Goal: Information Seeking & Learning: Learn about a topic

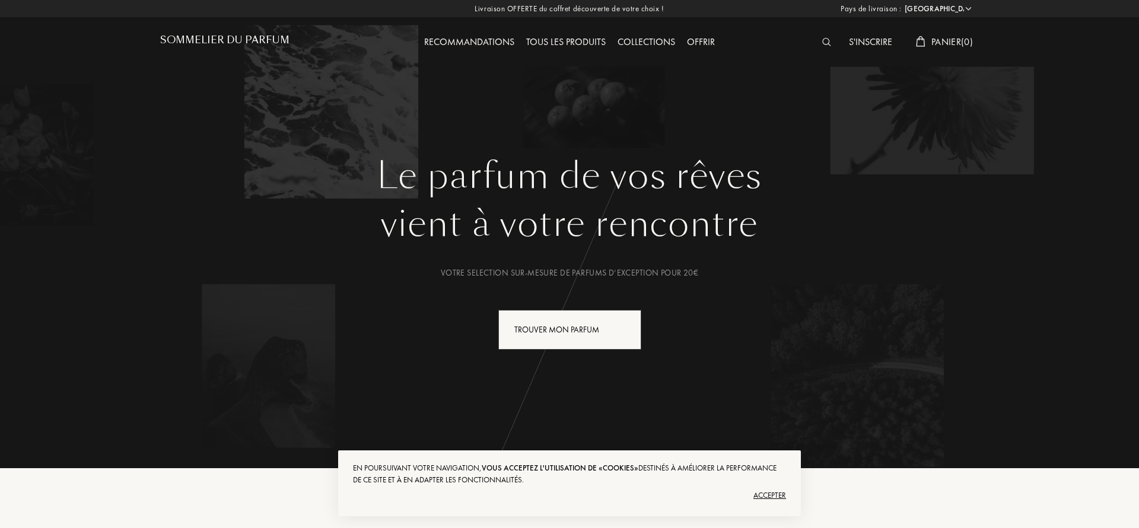
select select "FR"
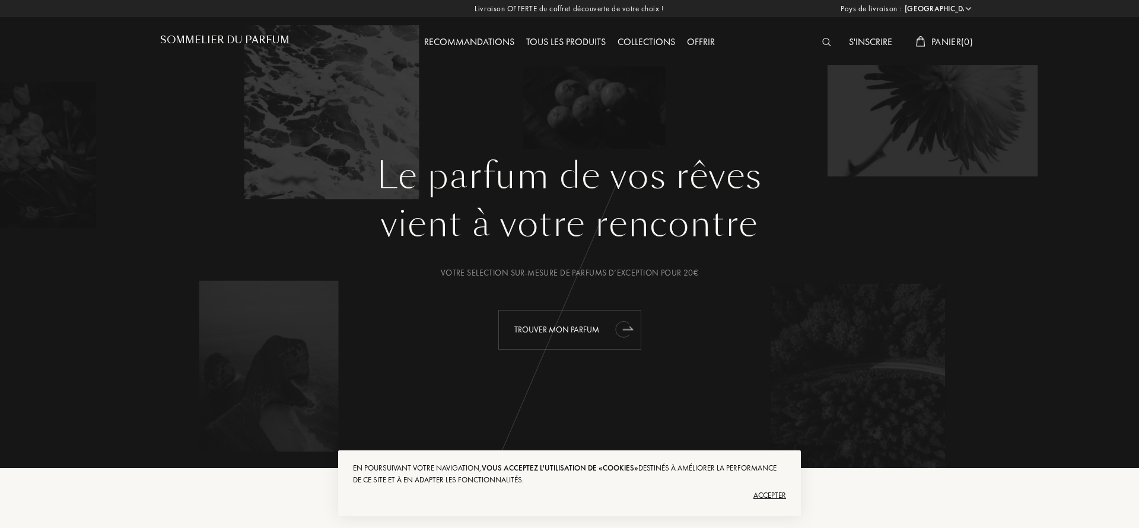
click at [588, 333] on div "Trouver mon parfum" at bounding box center [569, 330] width 143 height 40
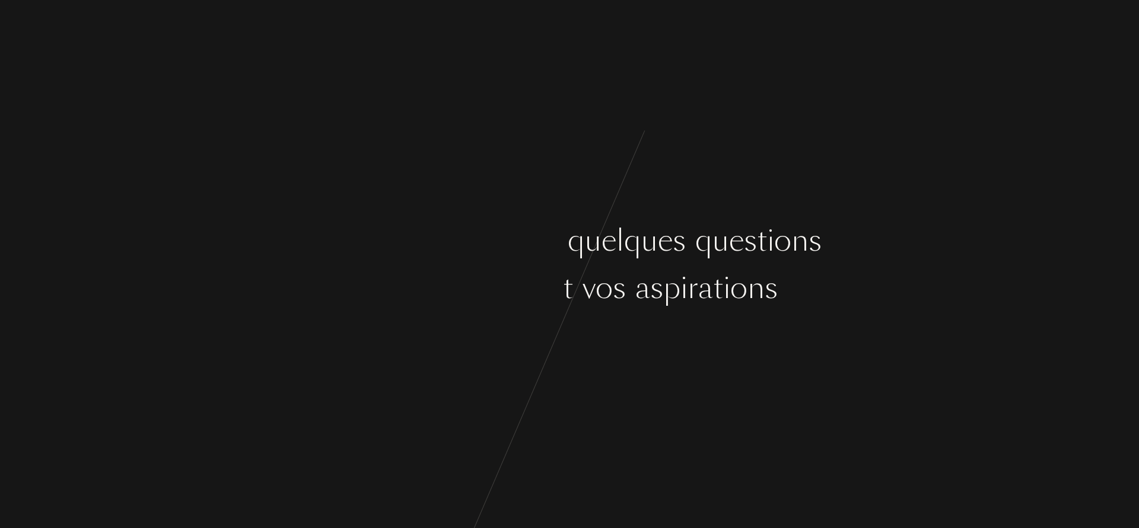
click at [669, 233] on div "e" at bounding box center [665, 240] width 15 height 44
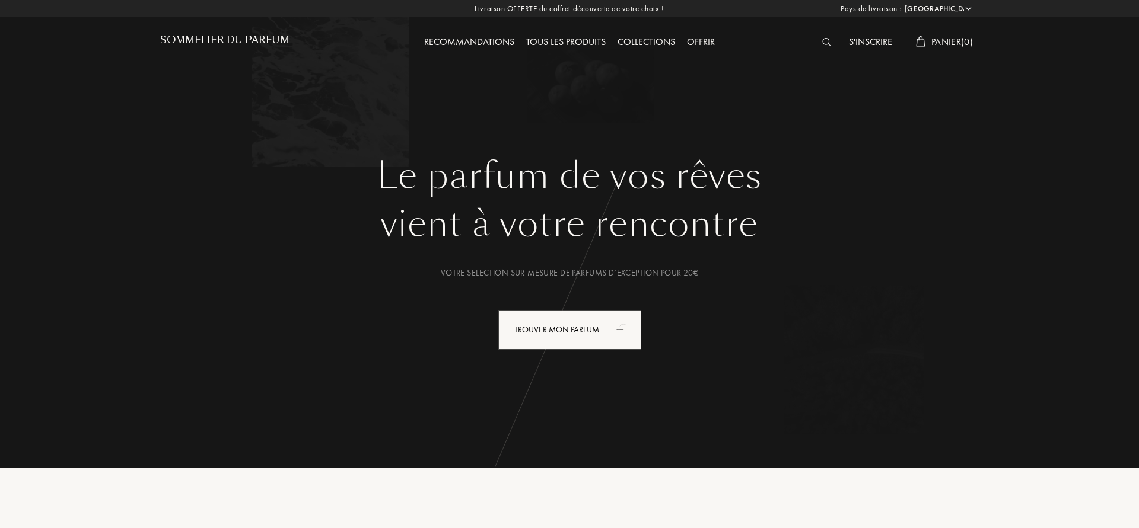
select select "FR"
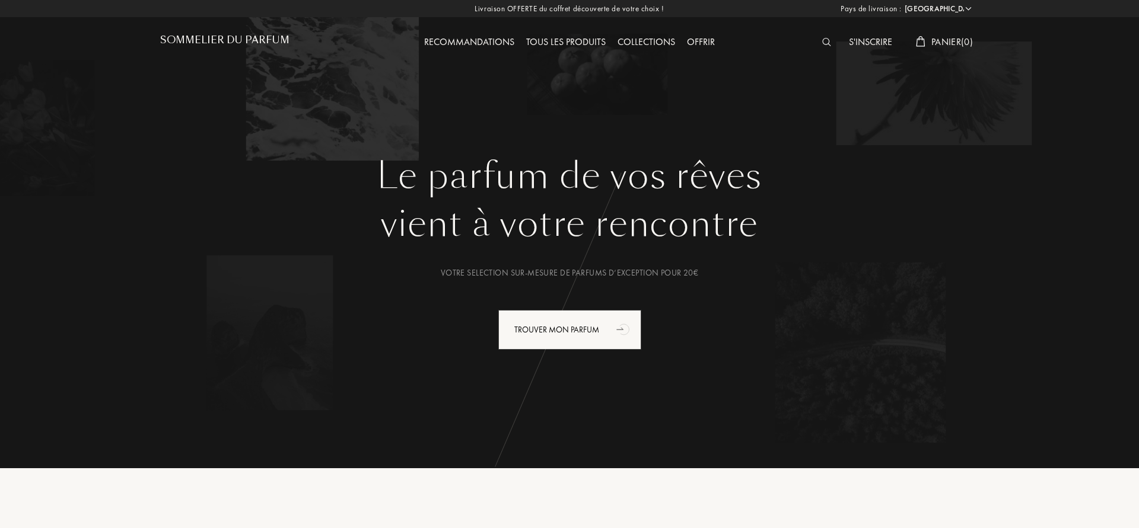
click at [602, 8] on div "Livraison OFFERTE du coffret découverte de votre choix ! Pays de livraison : Af…" at bounding box center [569, 8] width 1139 height 17
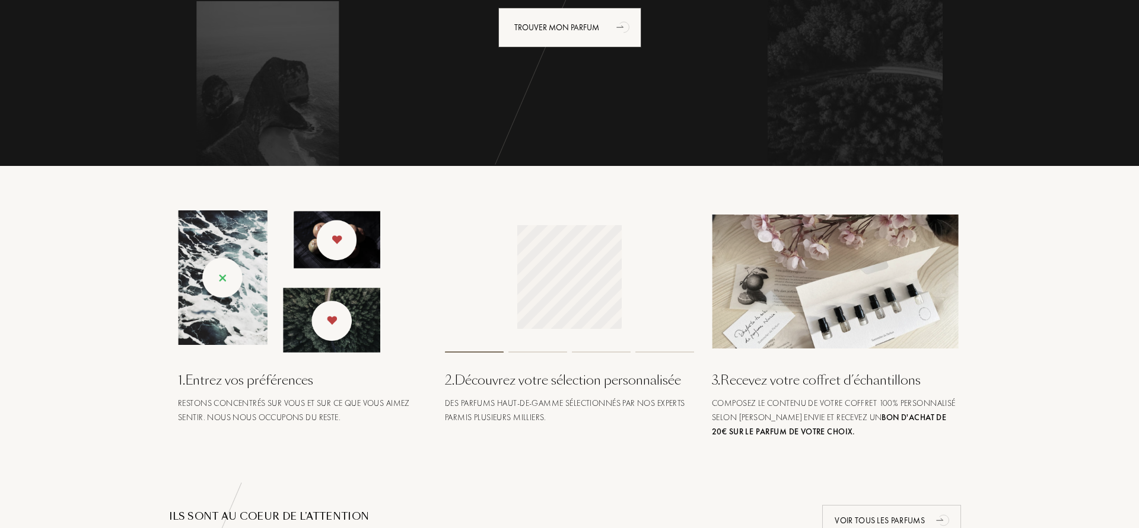
scroll to position [363, 0]
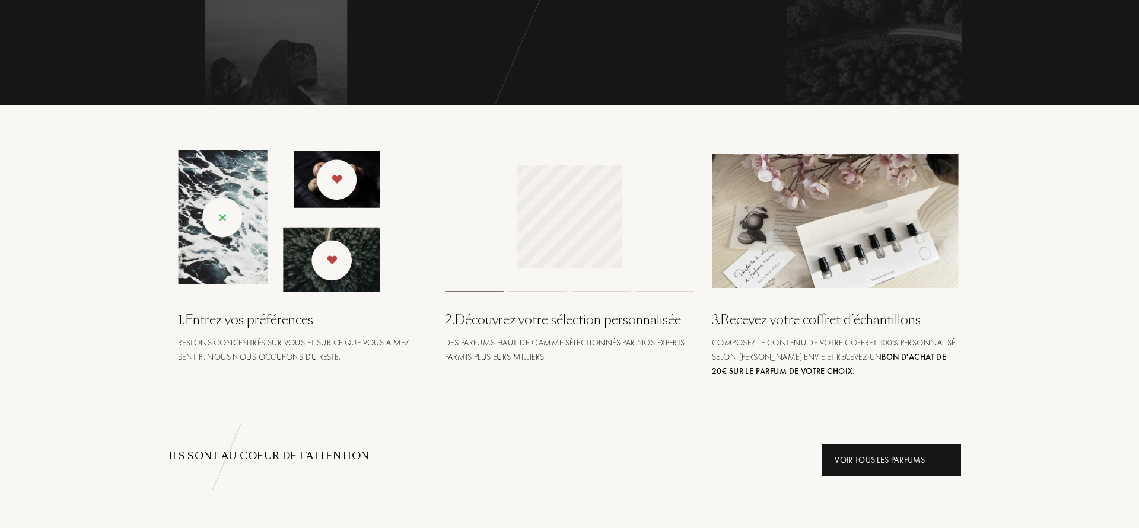
click at [901, 460] on div "Voir tous les parfums" at bounding box center [891, 460] width 139 height 31
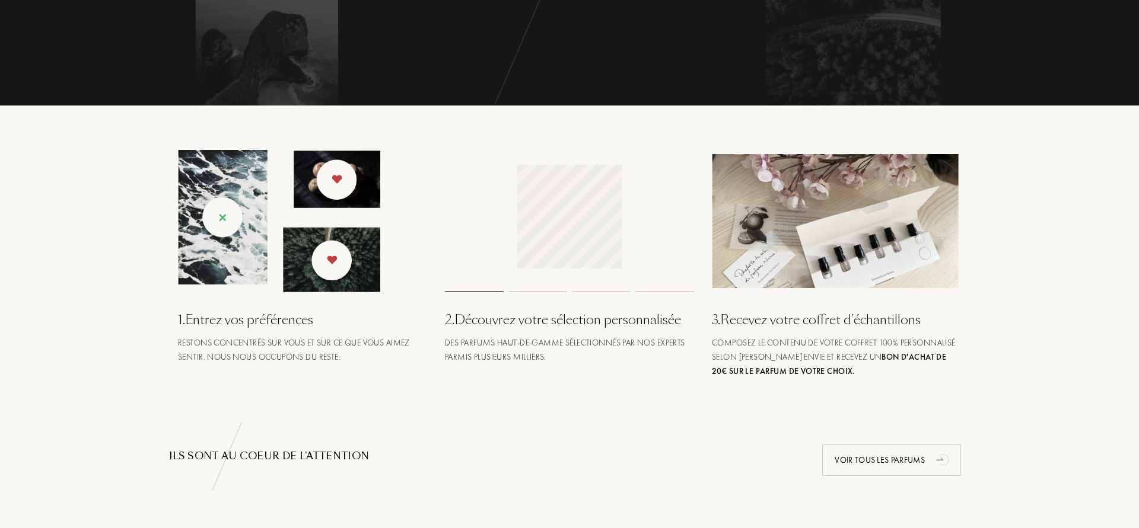
scroll to position [0, 0]
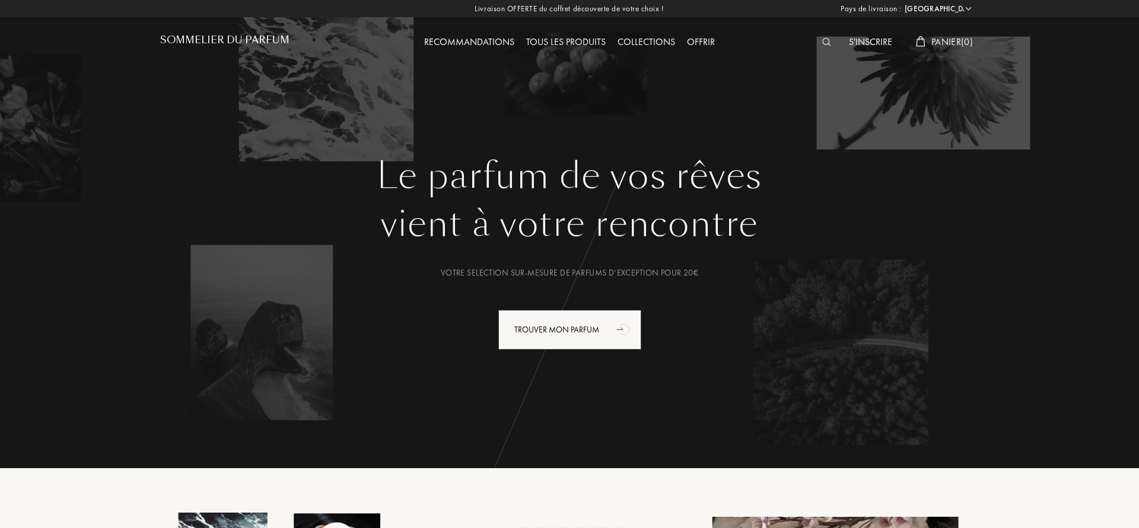
click at [243, 36] on h1 "Sommelier du Parfum" at bounding box center [224, 39] width 129 height 11
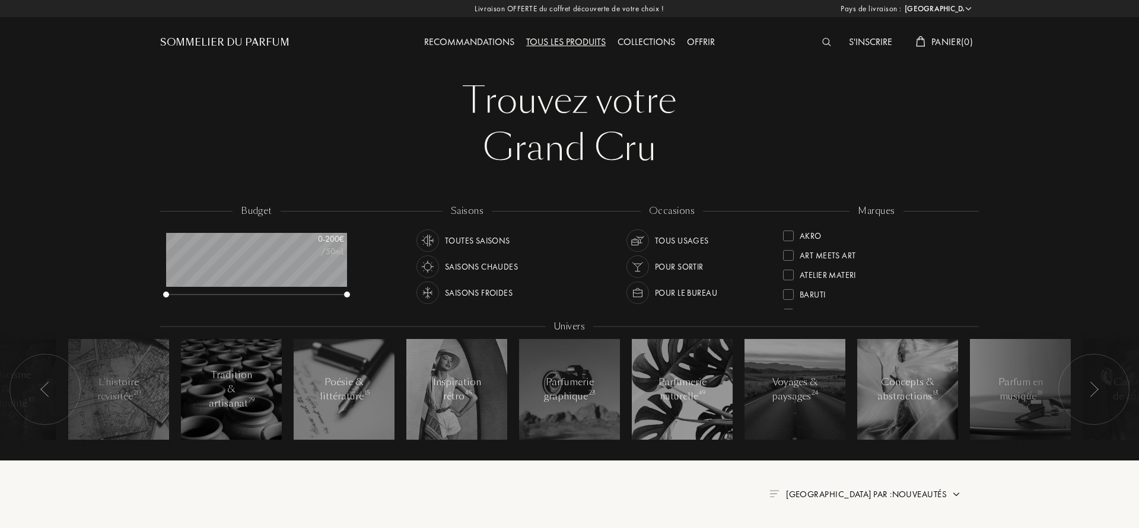
select select "FR"
click at [574, 118] on div "Trouvez votre" at bounding box center [569, 100] width 801 height 47
click at [565, 152] on div "Grand Cru" at bounding box center [569, 148] width 801 height 47
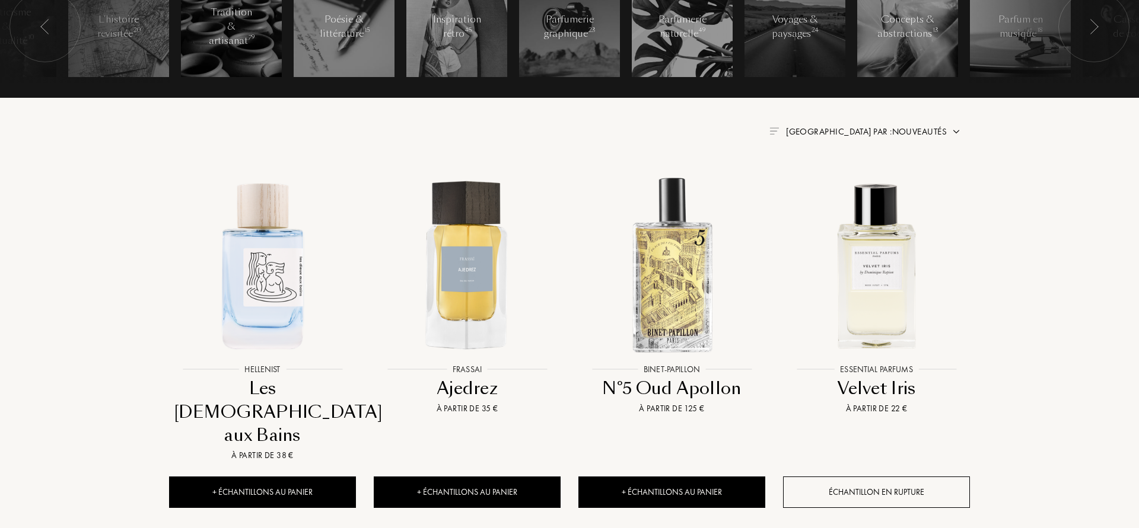
scroll to position [0, 0]
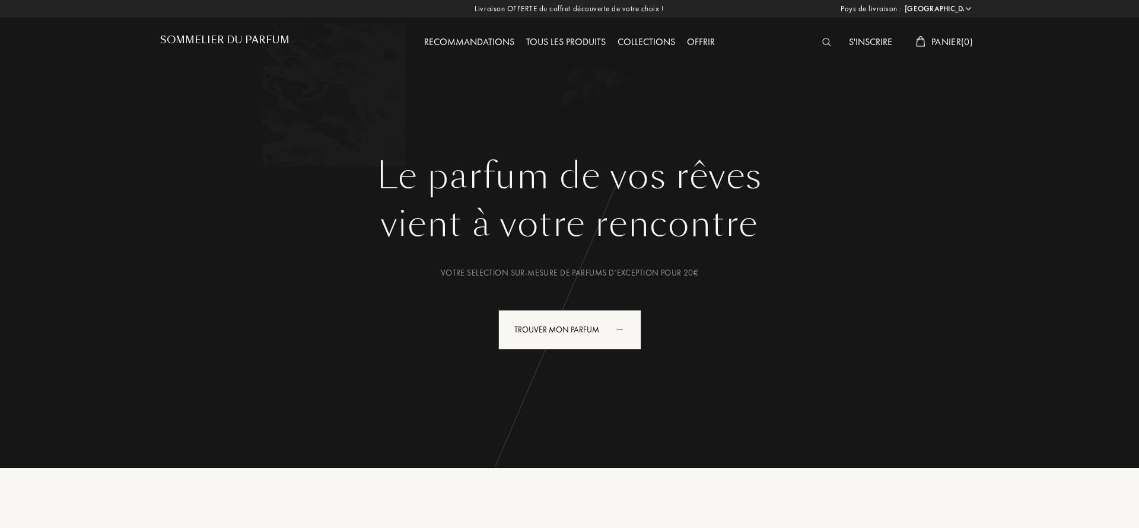
select select "FR"
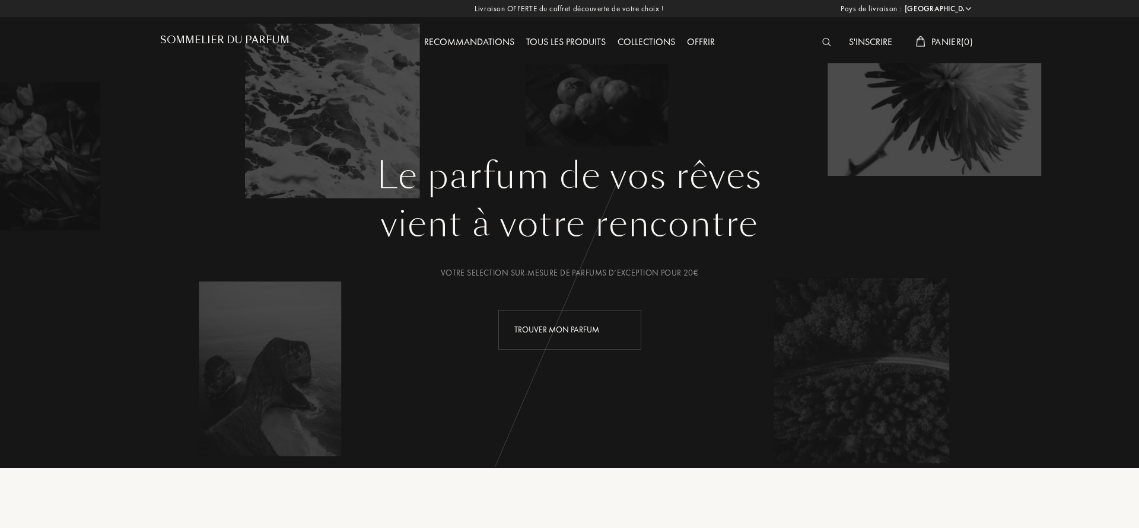
click at [645, 200] on div "vient à votre rencontre" at bounding box center [569, 223] width 801 height 53
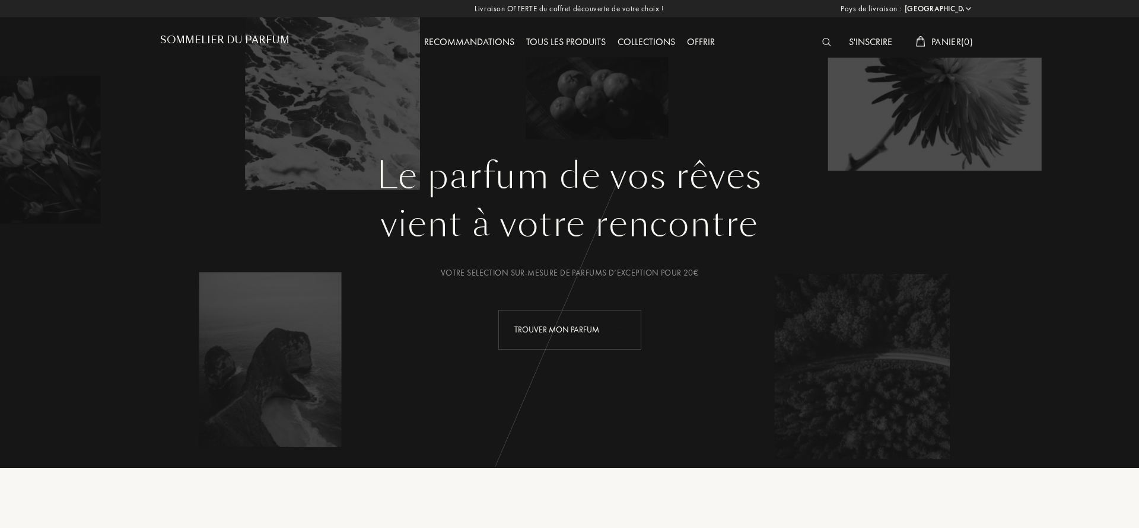
click at [639, 136] on div "Le parfum de vos rêves vient à votre rencontre Votre selection sur-mesure de pa…" at bounding box center [569, 222] width 854 height 445
